Goal: Task Accomplishment & Management: Complete application form

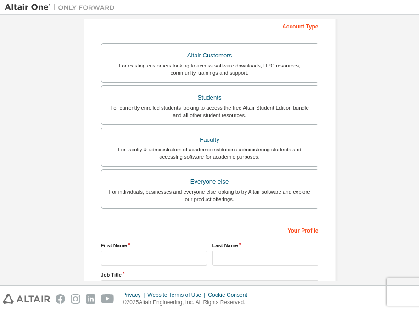
scroll to position [145, 0]
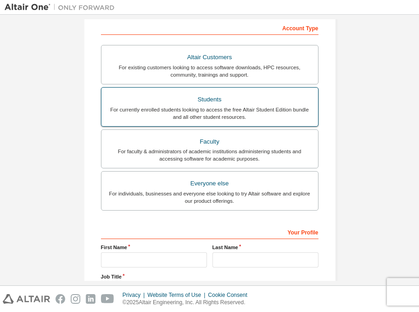
click at [227, 111] on div "For currently enrolled students looking to access the free Altair Student Editi…" at bounding box center [210, 113] width 206 height 15
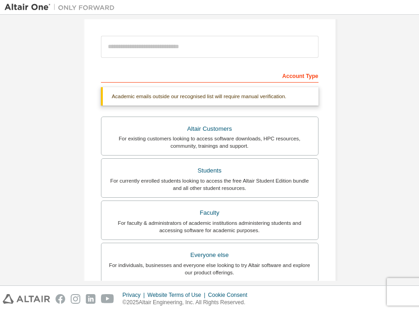
scroll to position [80, 0]
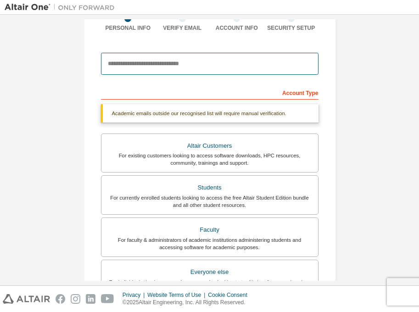
click at [217, 58] on input "email" at bounding box center [209, 64] width 217 height 22
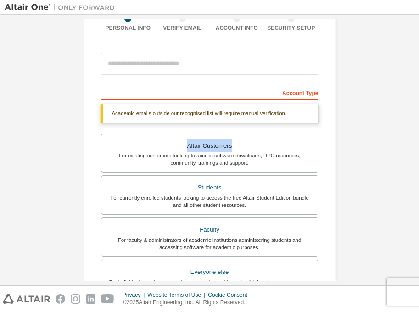
drag, startPoint x: 414, startPoint y: 134, endPoint x: 409, endPoint y: 118, distance: 16.8
click at [409, 118] on div "Create an Altair One Account For Free Trials, Licenses, Downloads, Learning & D…" at bounding box center [209, 150] width 419 height 271
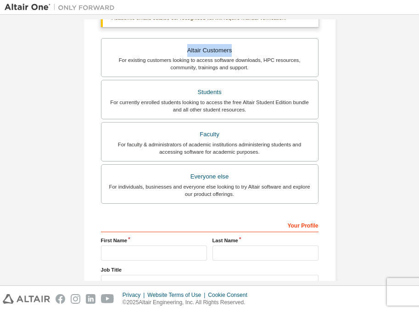
scroll to position [248, 0]
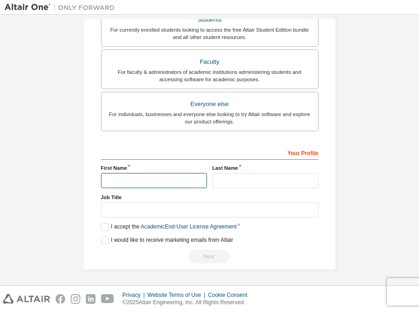
click at [129, 184] on input "text" at bounding box center [154, 180] width 106 height 15
type input "*****"
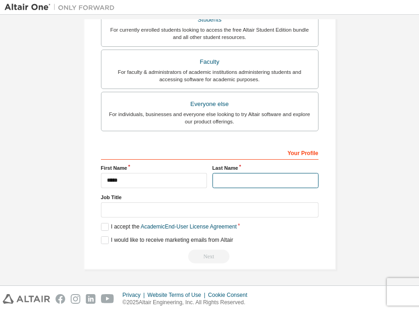
click at [237, 188] on input "text" at bounding box center [265, 180] width 106 height 15
type input "*******"
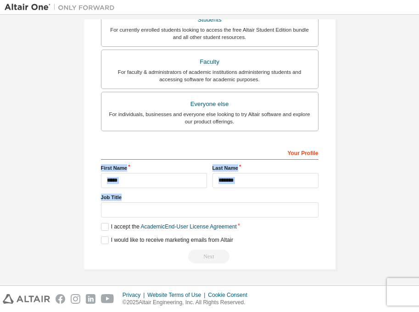
drag, startPoint x: 409, startPoint y: 210, endPoint x: 414, endPoint y: 143, distance: 67.2
click at [414, 143] on div "Create an Altair One Account For Free Trials, Licenses, Downloads, Learning & D…" at bounding box center [210, 149] width 410 height 261
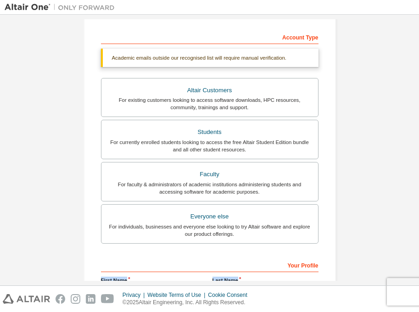
scroll to position [115, 0]
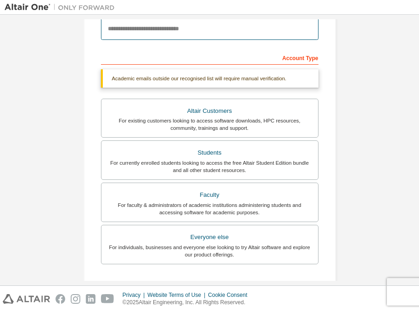
click at [225, 25] on input "email" at bounding box center [209, 29] width 217 height 22
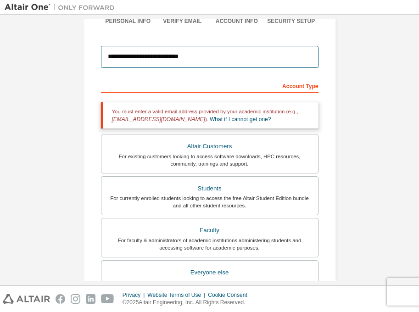
scroll to position [125, 0]
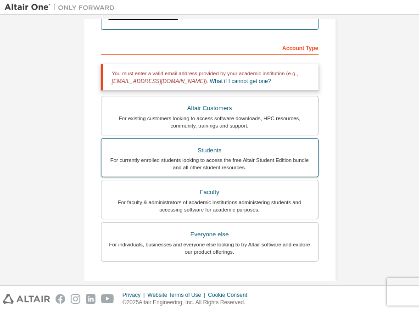
type input "**********"
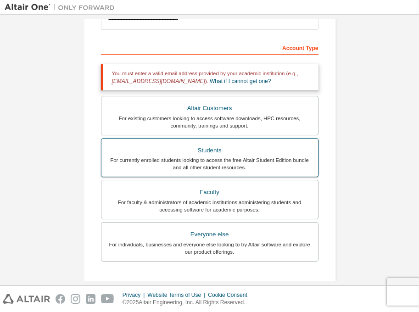
click at [196, 157] on div "For currently enrolled students looking to access the free Altair Student Editi…" at bounding box center [210, 163] width 206 height 15
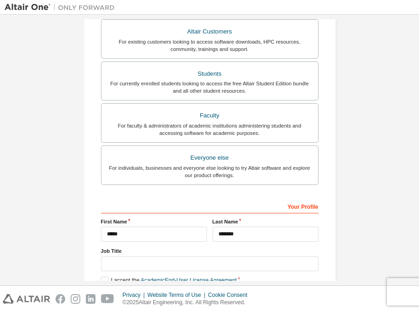
scroll to position [256, 0]
